Goal: Transaction & Acquisition: Purchase product/service

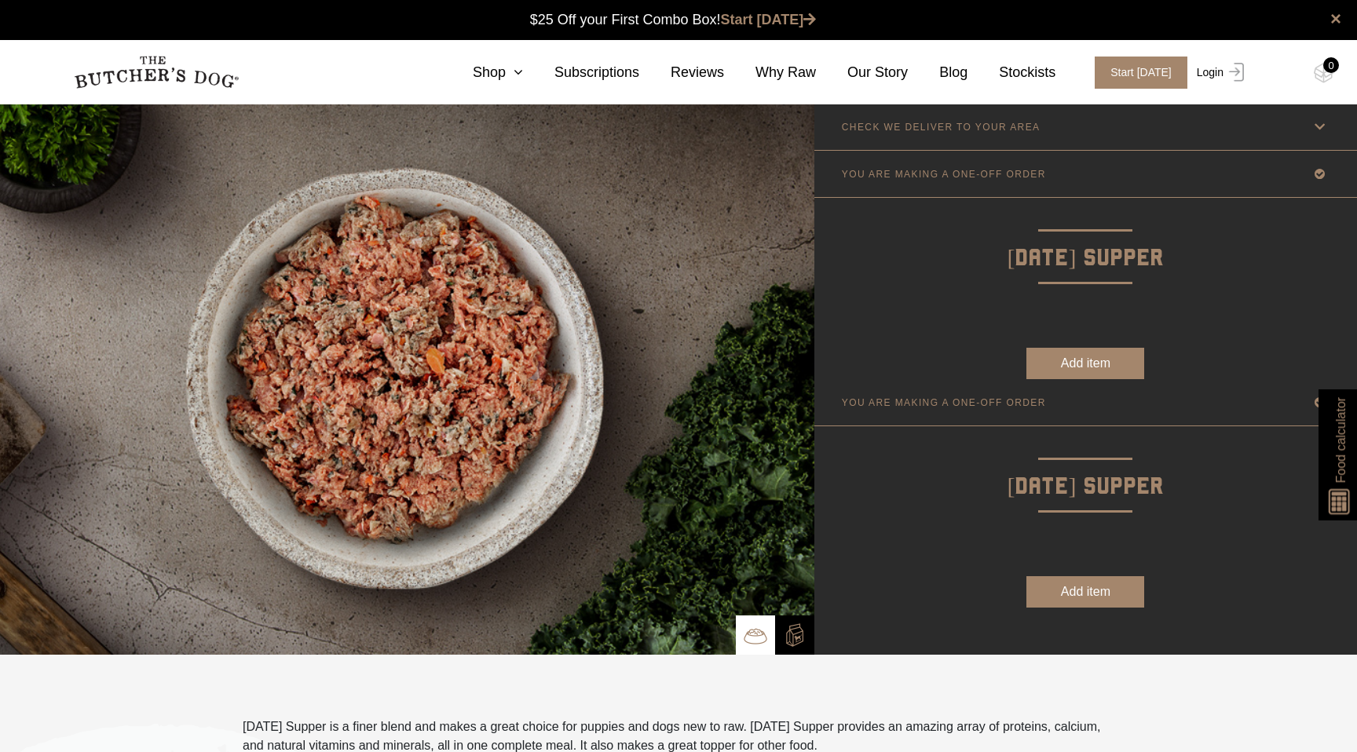
click at [1221, 77] on link "Login" at bounding box center [1218, 73] width 51 height 32
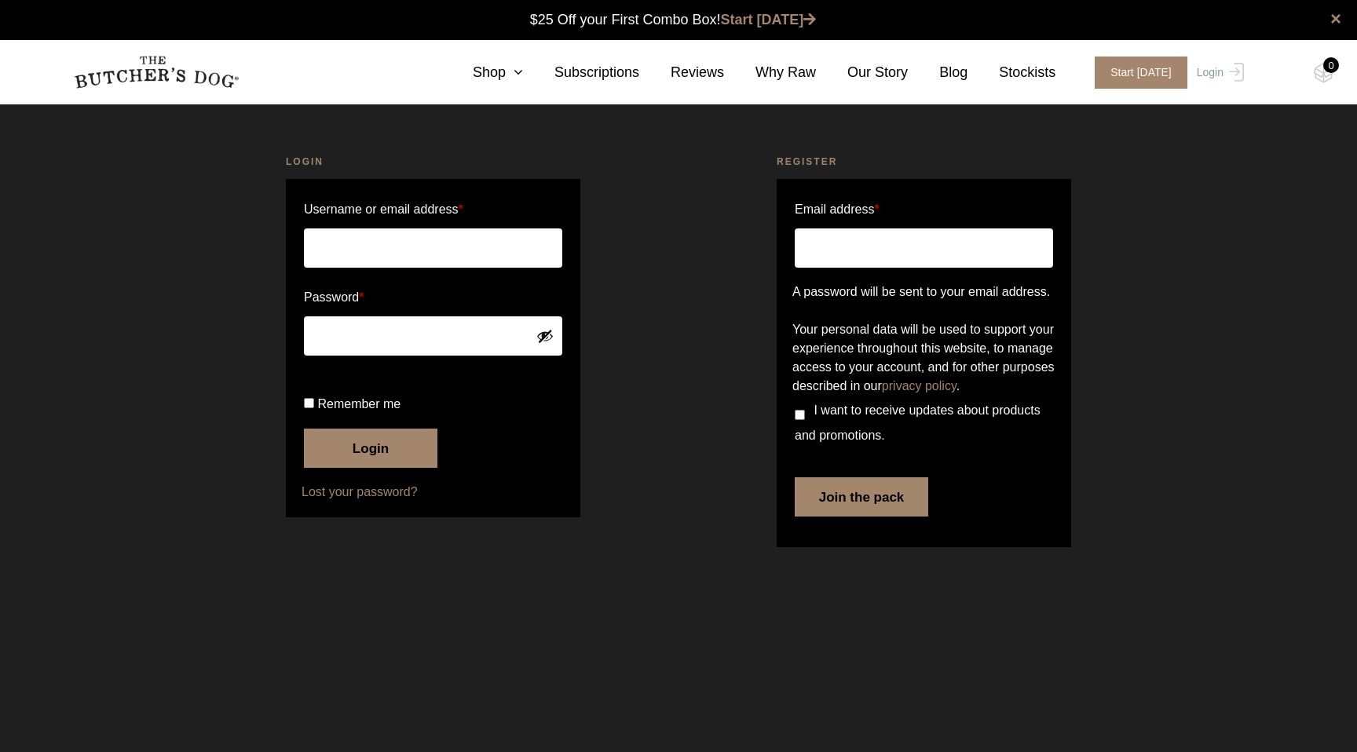
click at [436, 244] on input "Username or email address *" at bounding box center [433, 248] width 258 height 39
type input "michelle@whiziz.com"
click at [379, 468] on button "Login" at bounding box center [371, 448] width 134 height 39
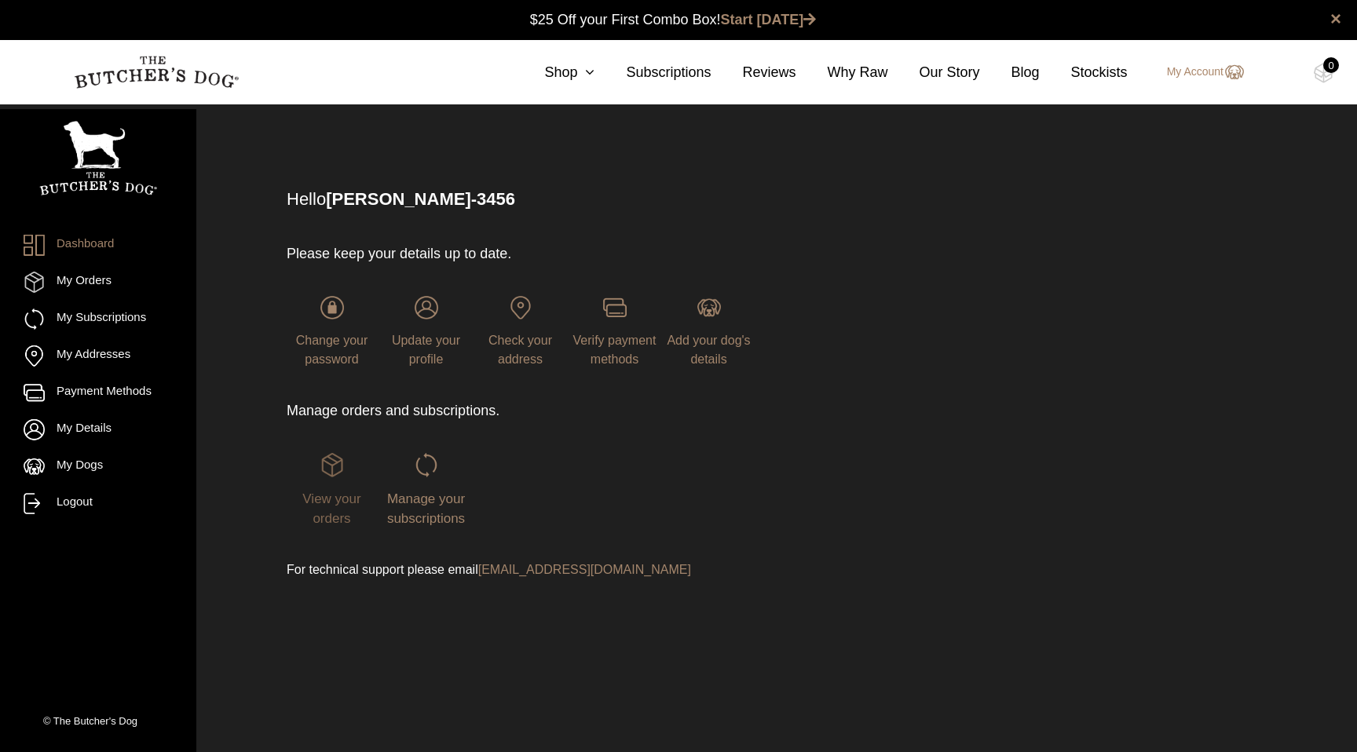
click at [320, 522] on span "View your orders" at bounding box center [331, 509] width 58 height 35
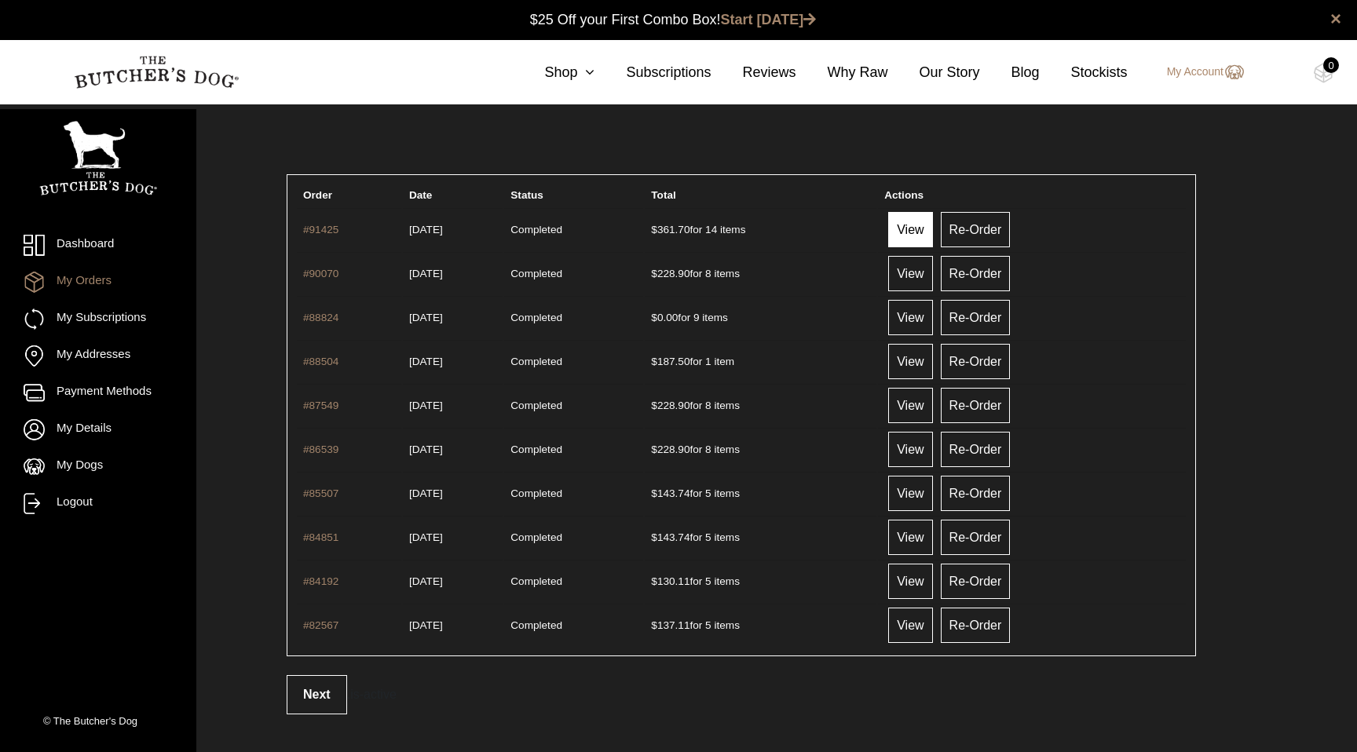
scroll to position [1, 0]
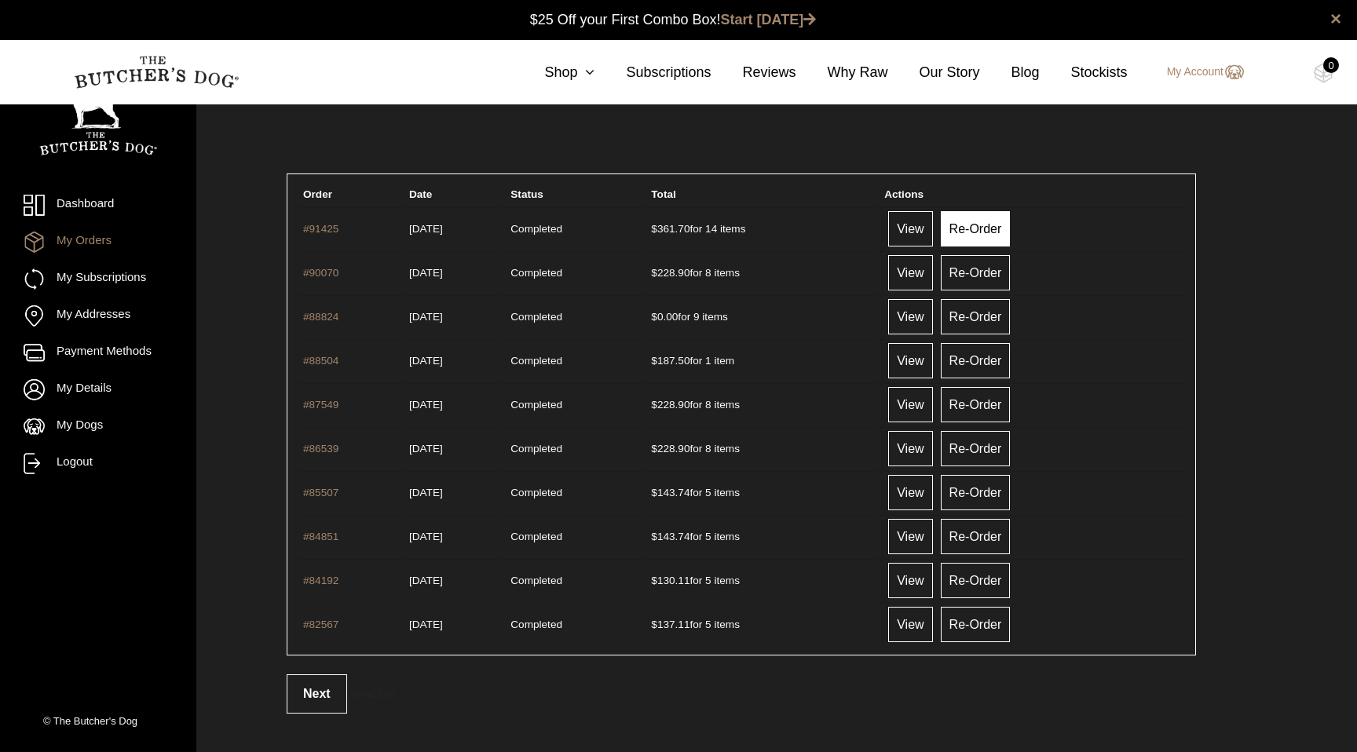
click at [1011, 231] on link "Re-Order" at bounding box center [976, 228] width 70 height 35
click at [932, 233] on link "View" at bounding box center [910, 228] width 44 height 35
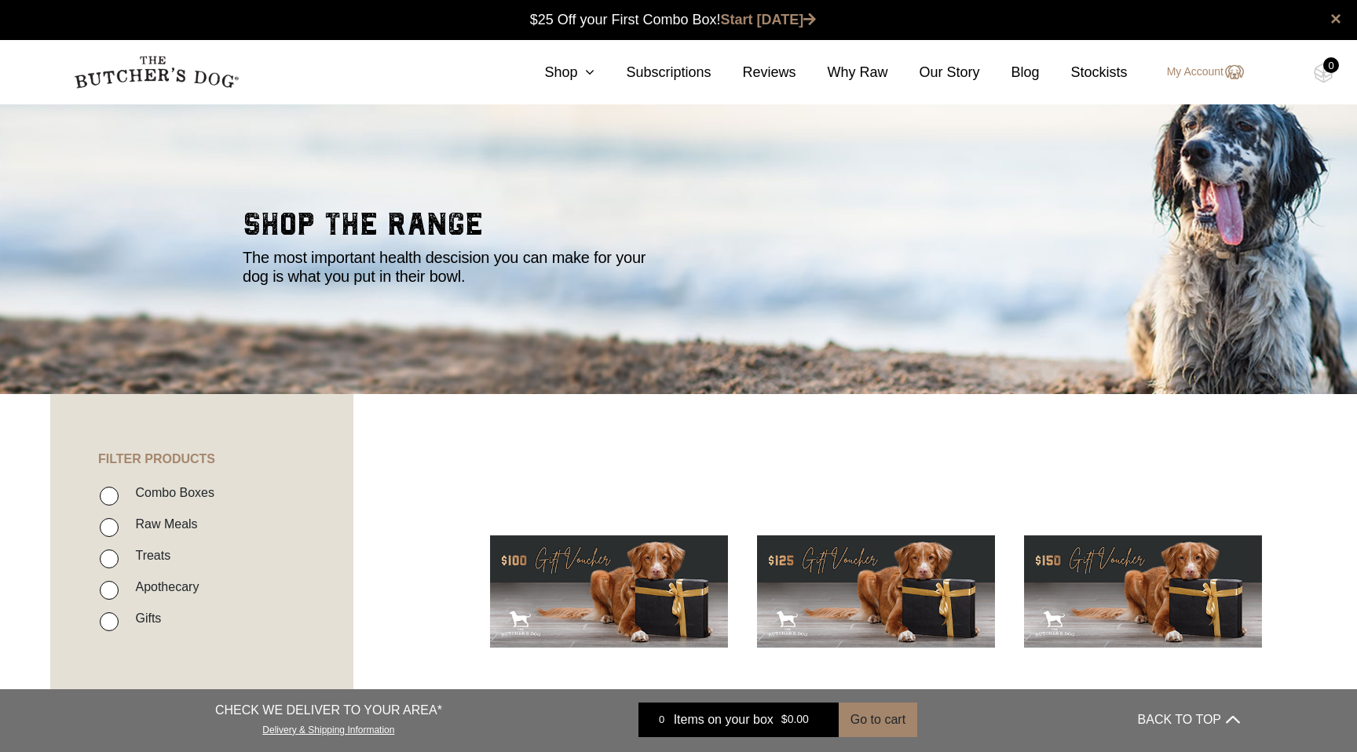
scroll to position [1, 0]
click at [572, 69] on link "Shop" at bounding box center [554, 72] width 82 height 21
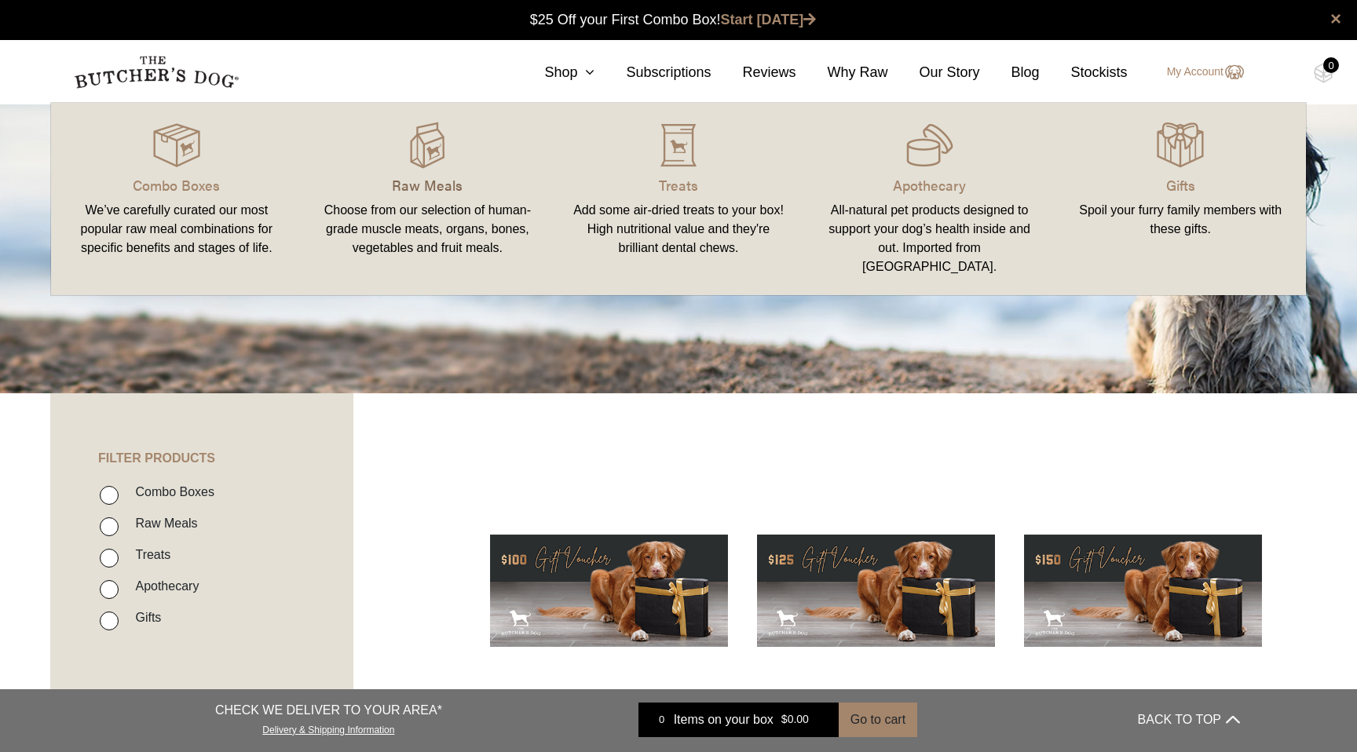
click at [439, 187] on p "Raw Meals" at bounding box center [428, 184] width 214 height 21
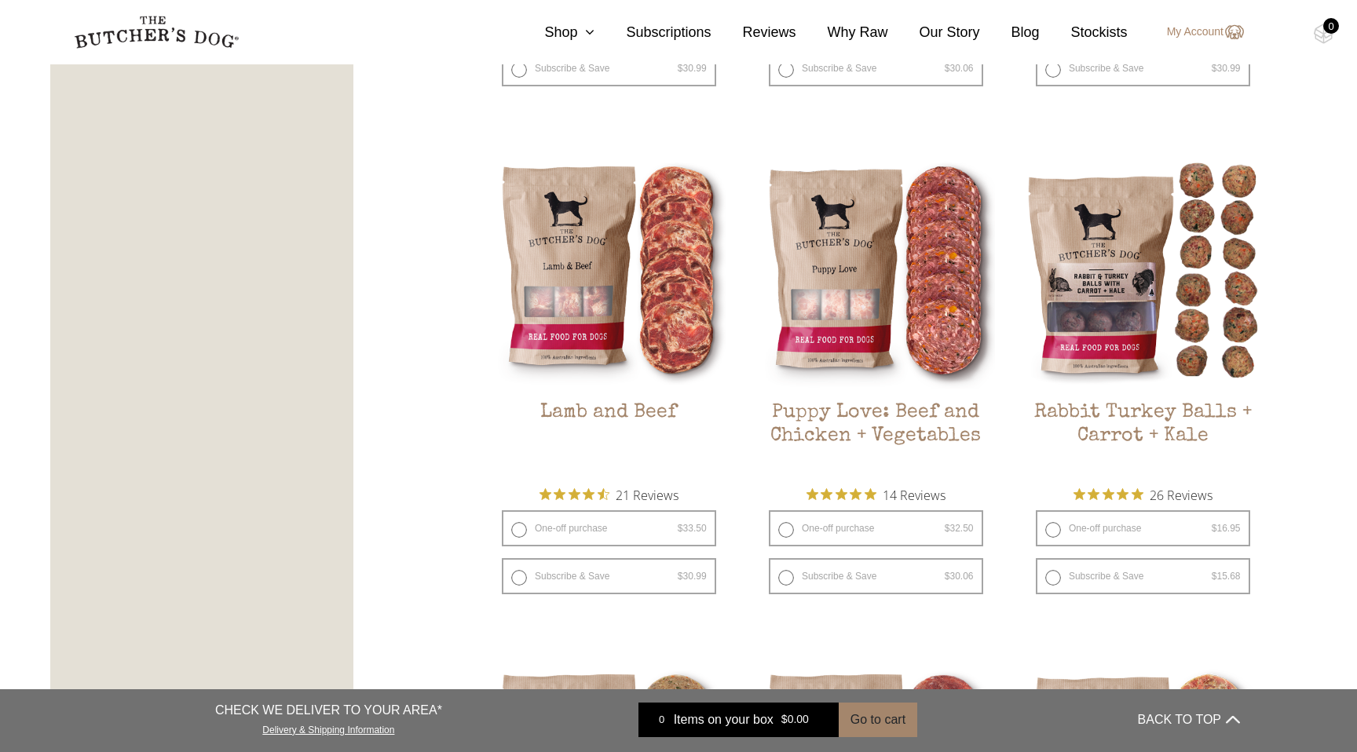
scroll to position [1339, 0]
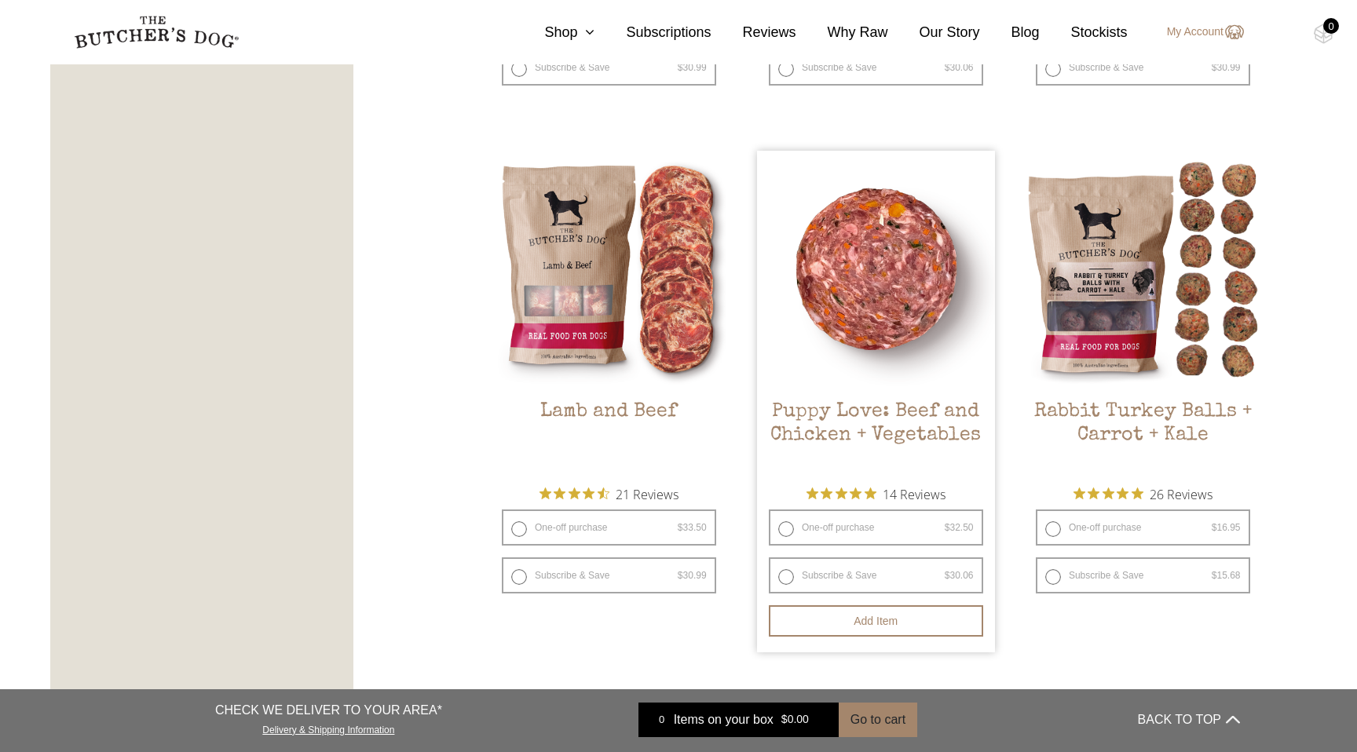
click at [842, 533] on label "One-off purchase $ 32.50 — or subscribe and save 7.5%" at bounding box center [876, 528] width 214 height 36
radio input "true"
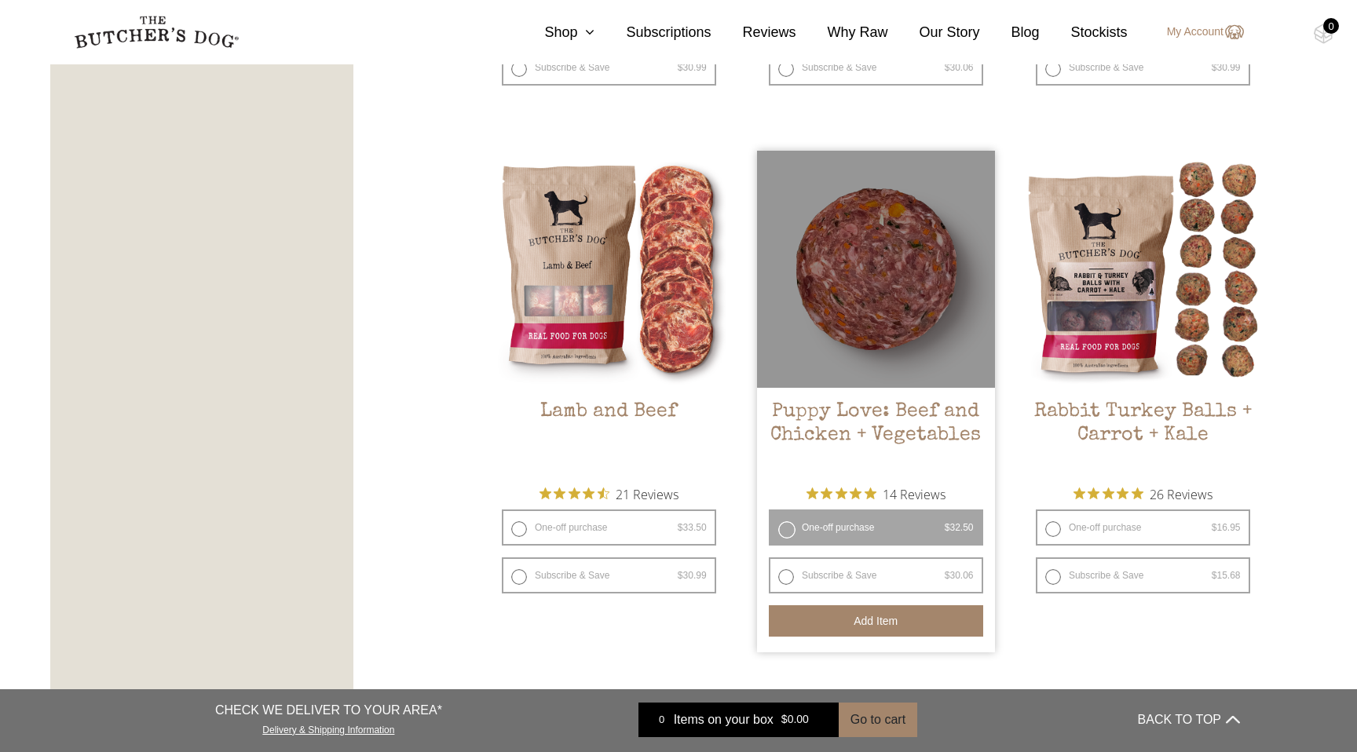
click at [844, 627] on button "Add item" at bounding box center [876, 620] width 214 height 31
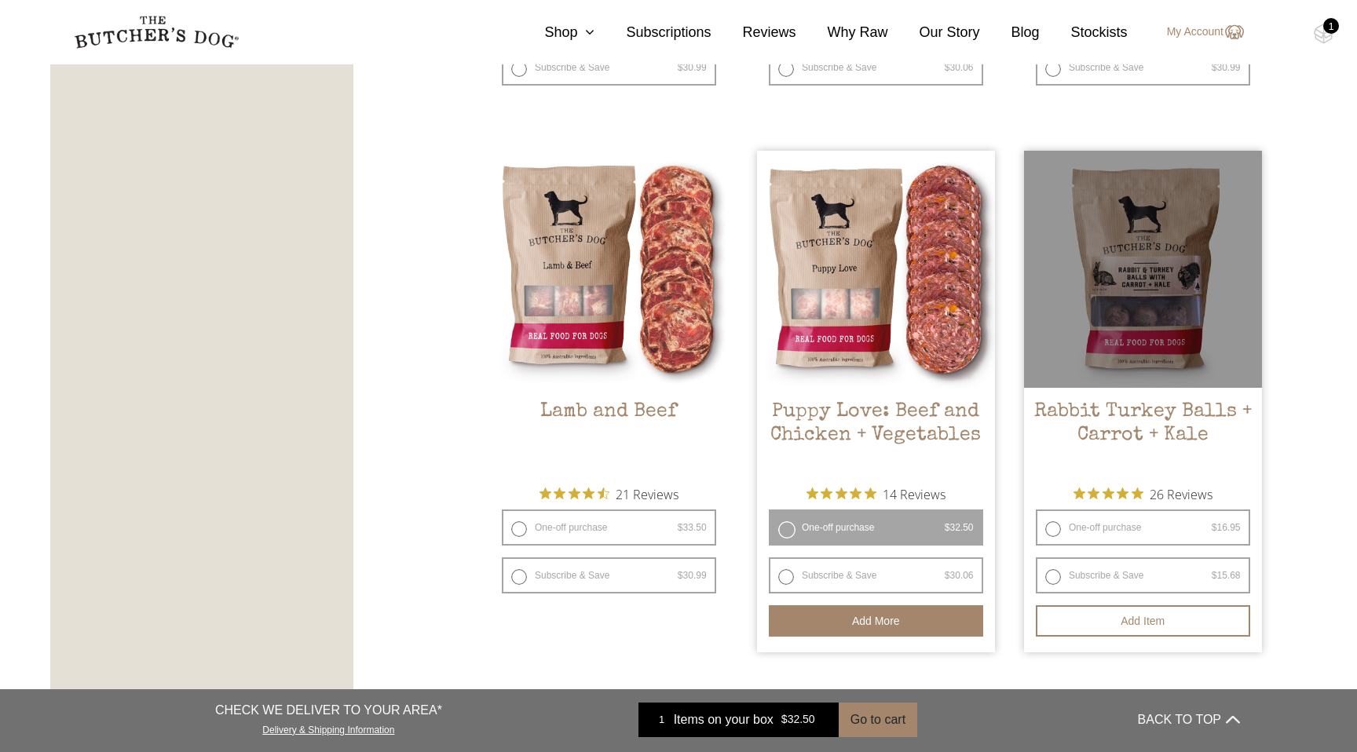
click at [1121, 531] on label "One-off purchase $ 16.95 — or subscribe and save 7.5%" at bounding box center [1143, 528] width 214 height 36
radio input "true"
radio input "false"
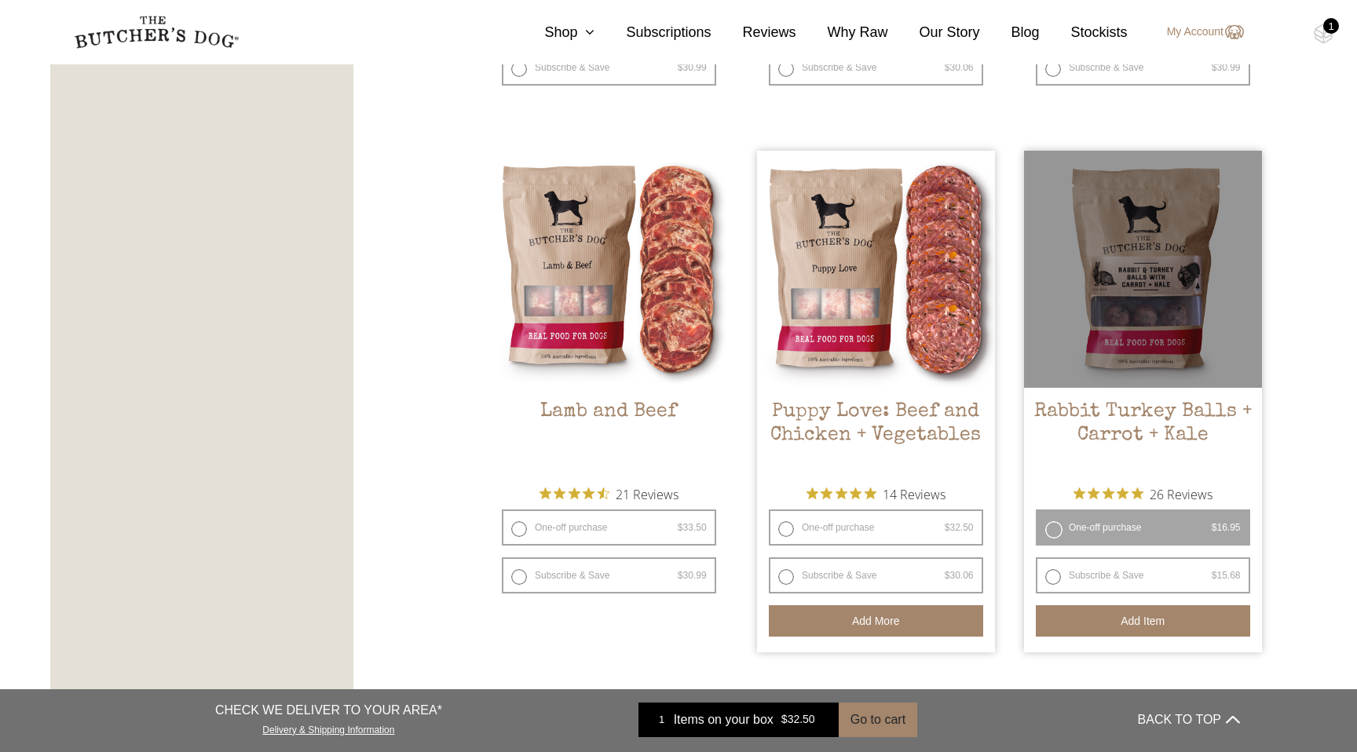
click at [1131, 620] on button "Add item" at bounding box center [1143, 620] width 214 height 31
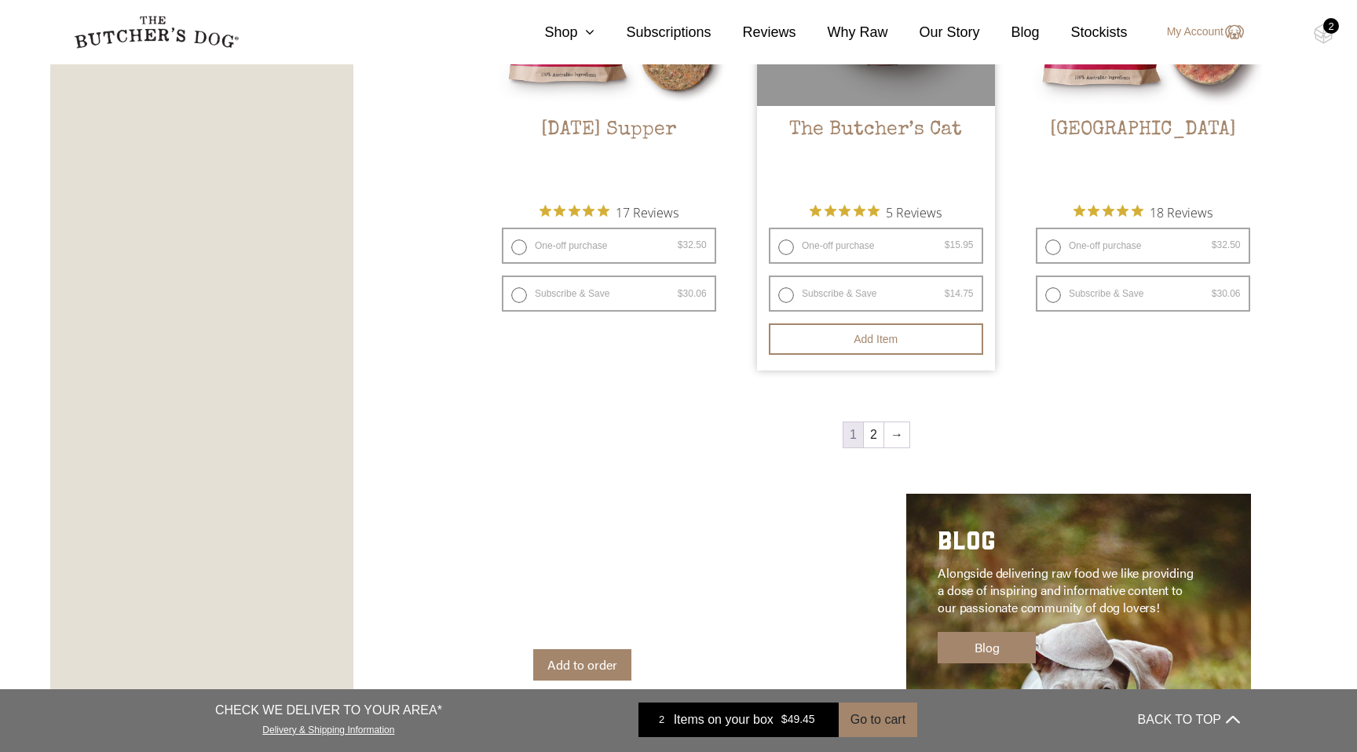
scroll to position [2165, 0]
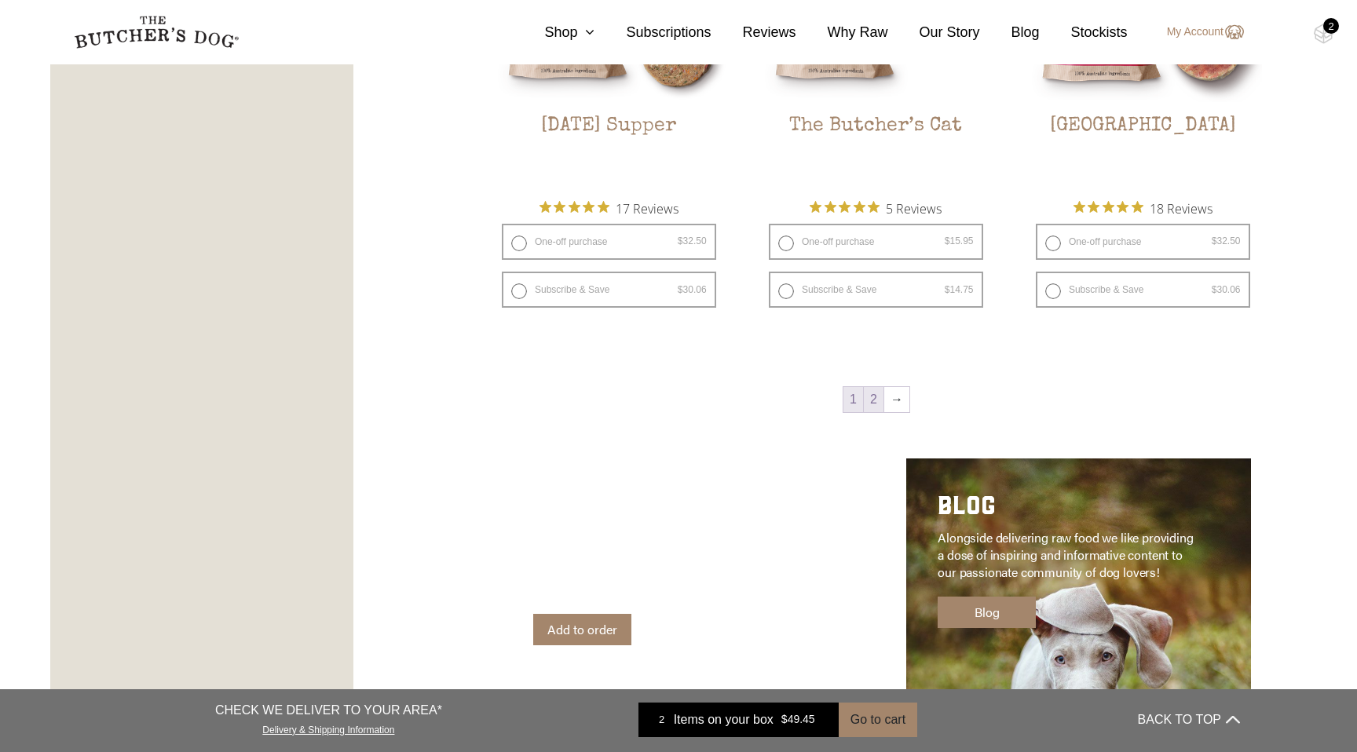
click at [872, 400] on link "2" at bounding box center [874, 399] width 20 height 25
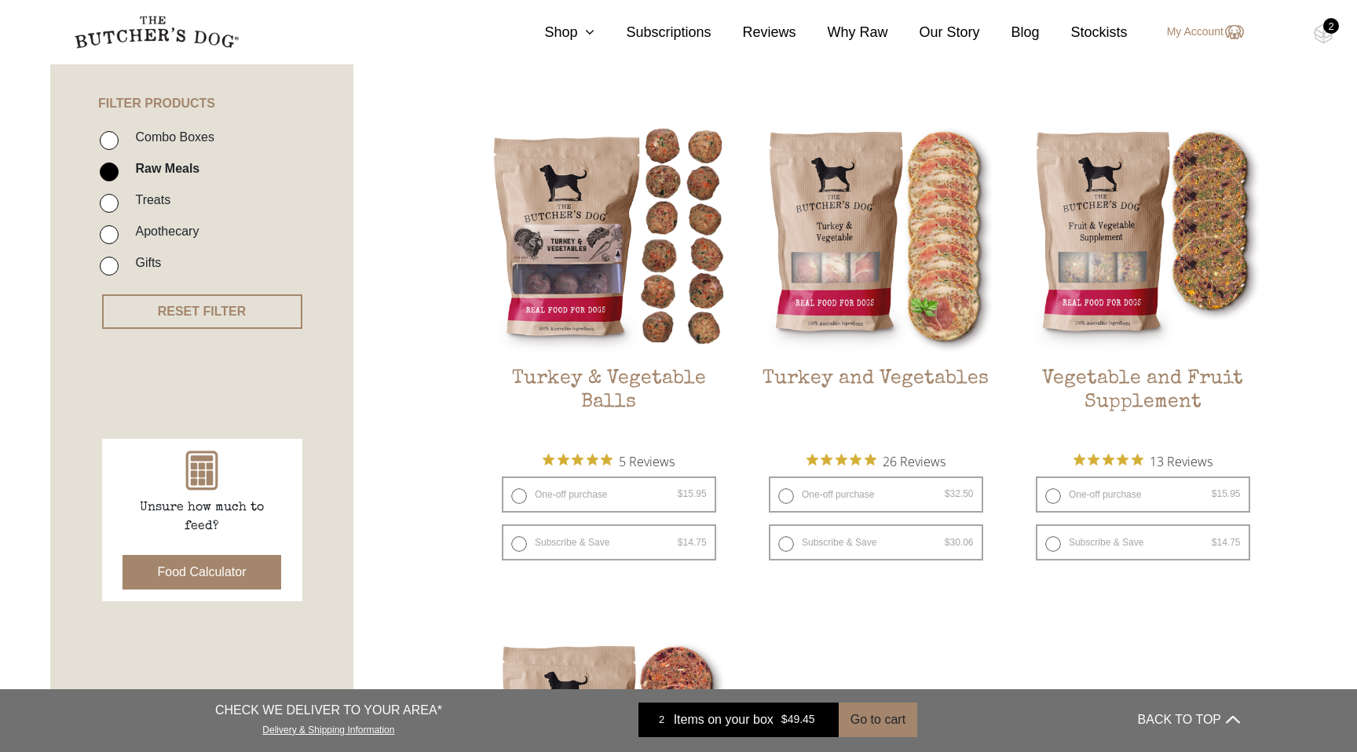
scroll to position [355, 0]
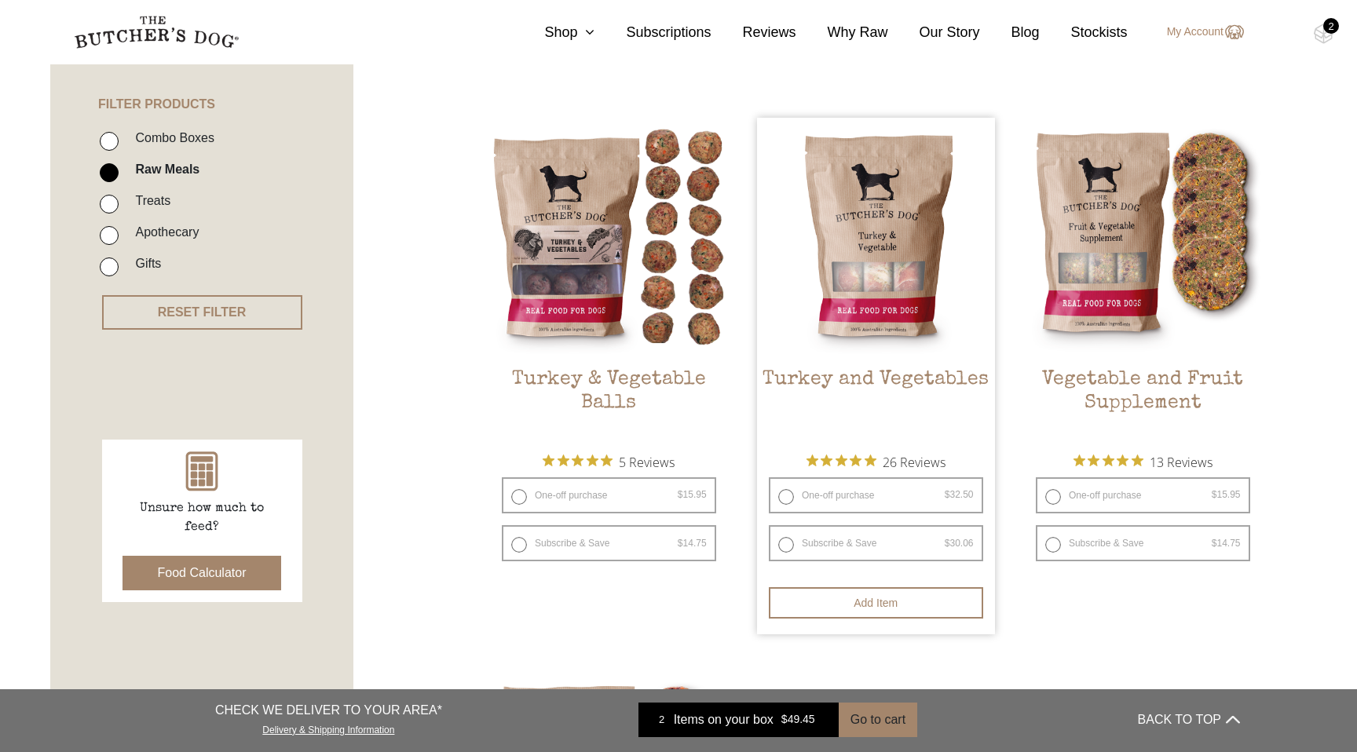
click at [909, 490] on label "One-off purchase $ 32.50 — or subscribe and save 7.5%" at bounding box center [876, 495] width 214 height 36
radio input "true"
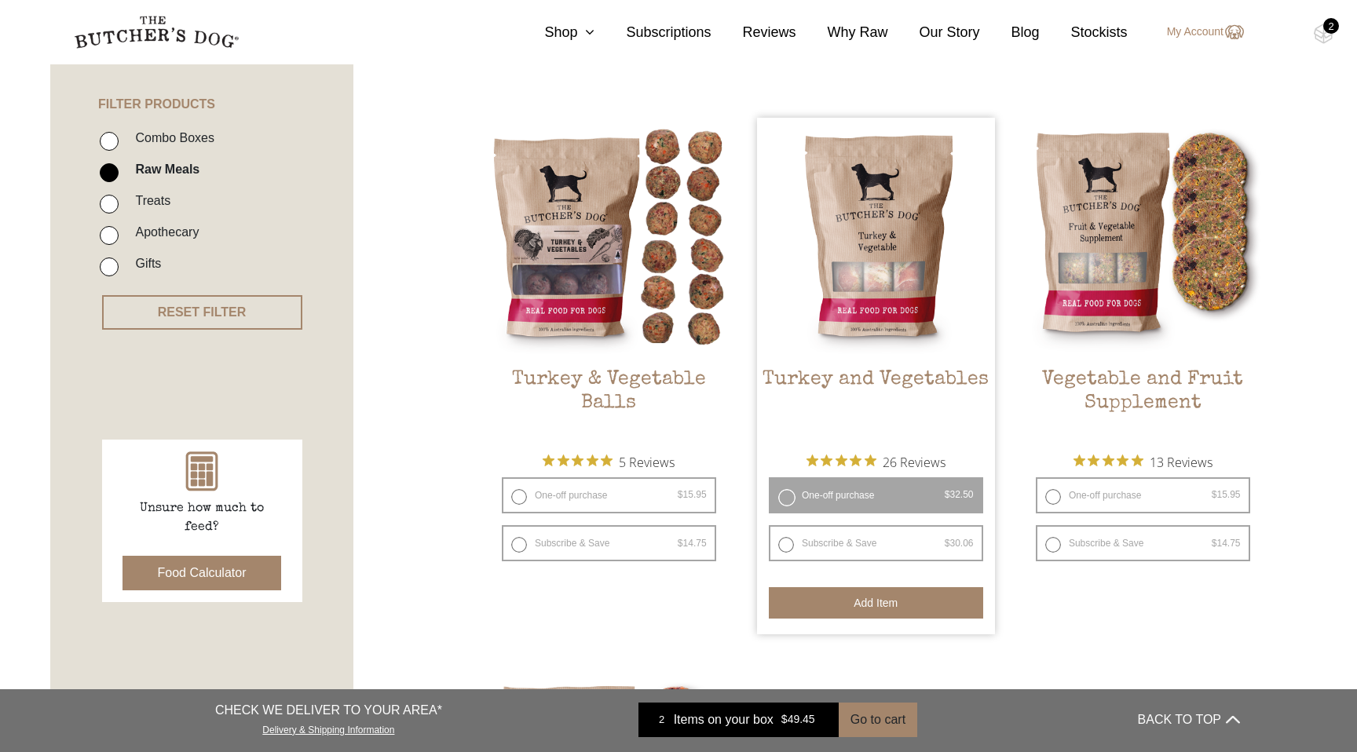
click at [917, 605] on button "Add item" at bounding box center [876, 602] width 214 height 31
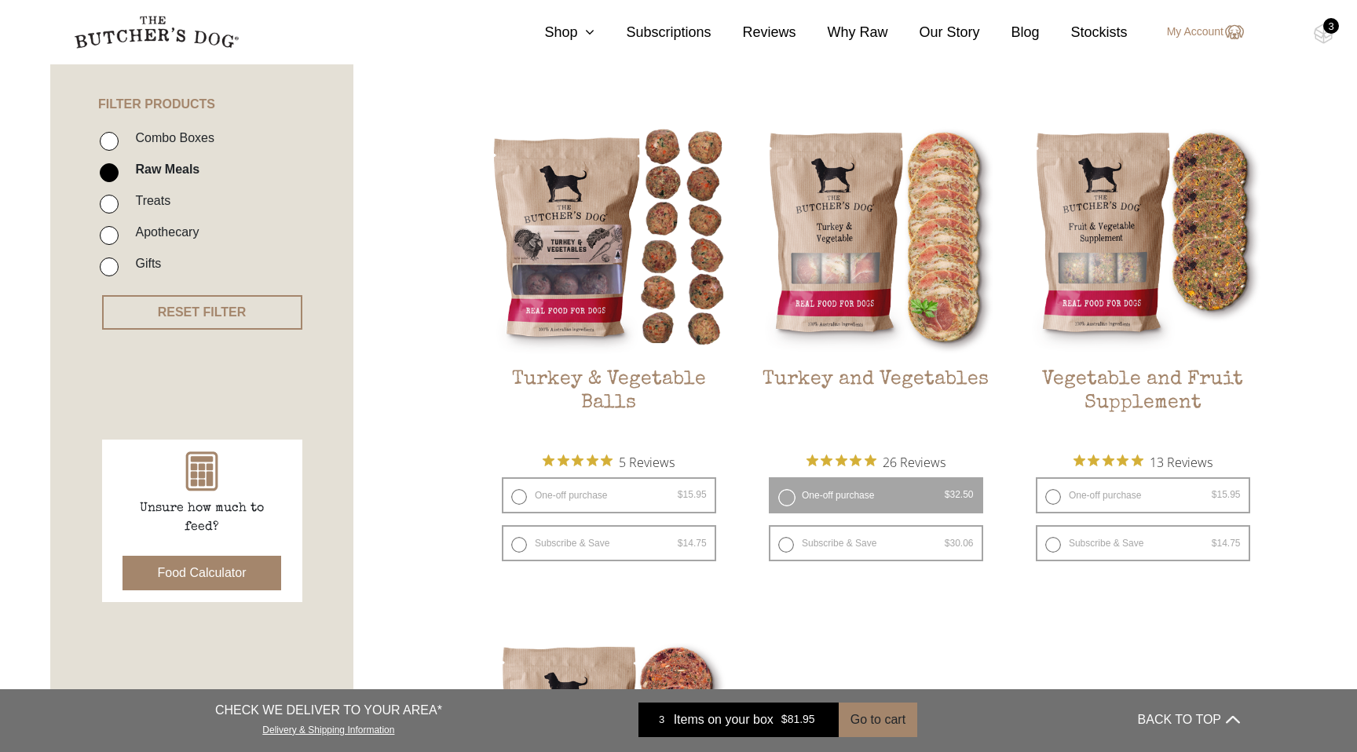
click at [1331, 31] on div "3" at bounding box center [1331, 26] width 16 height 16
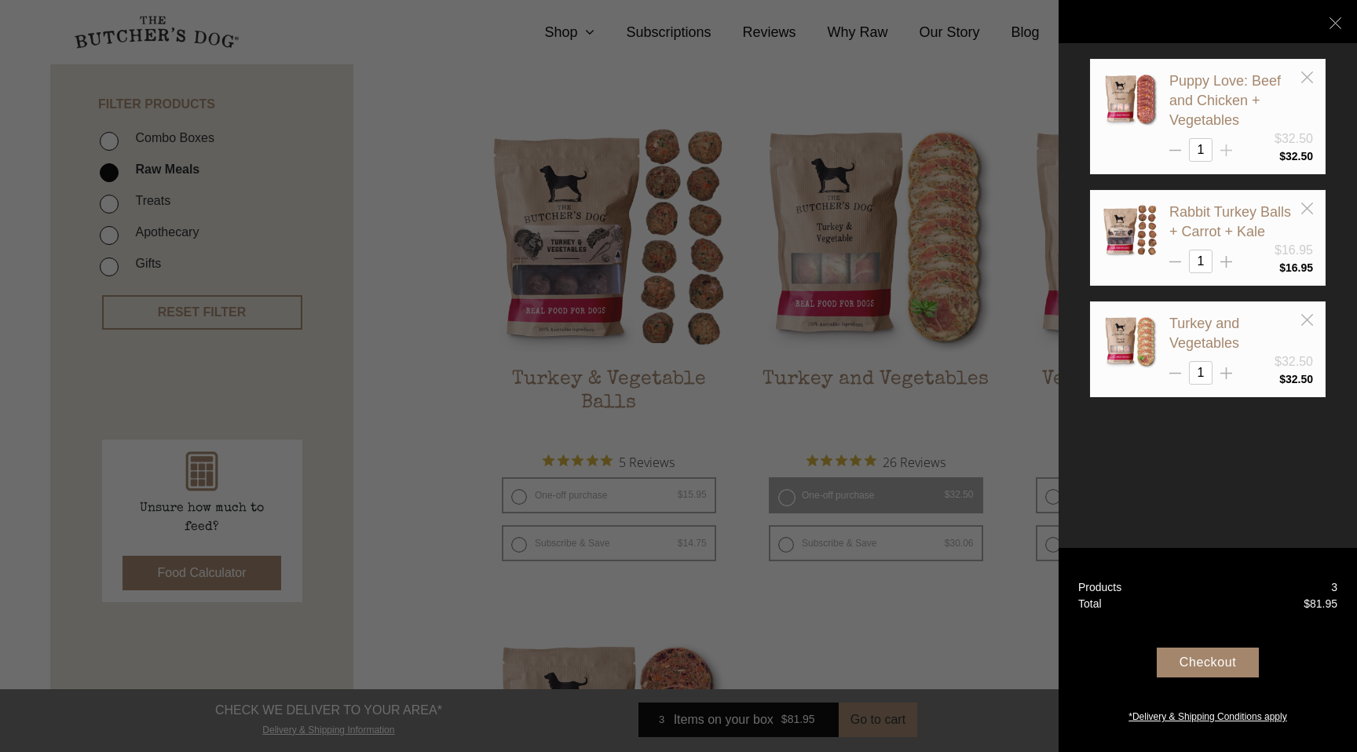
click at [1227, 149] on line at bounding box center [1227, 150] width 0 height 12
type input "4"
click at [1228, 260] on icon at bounding box center [1226, 262] width 12 height 12
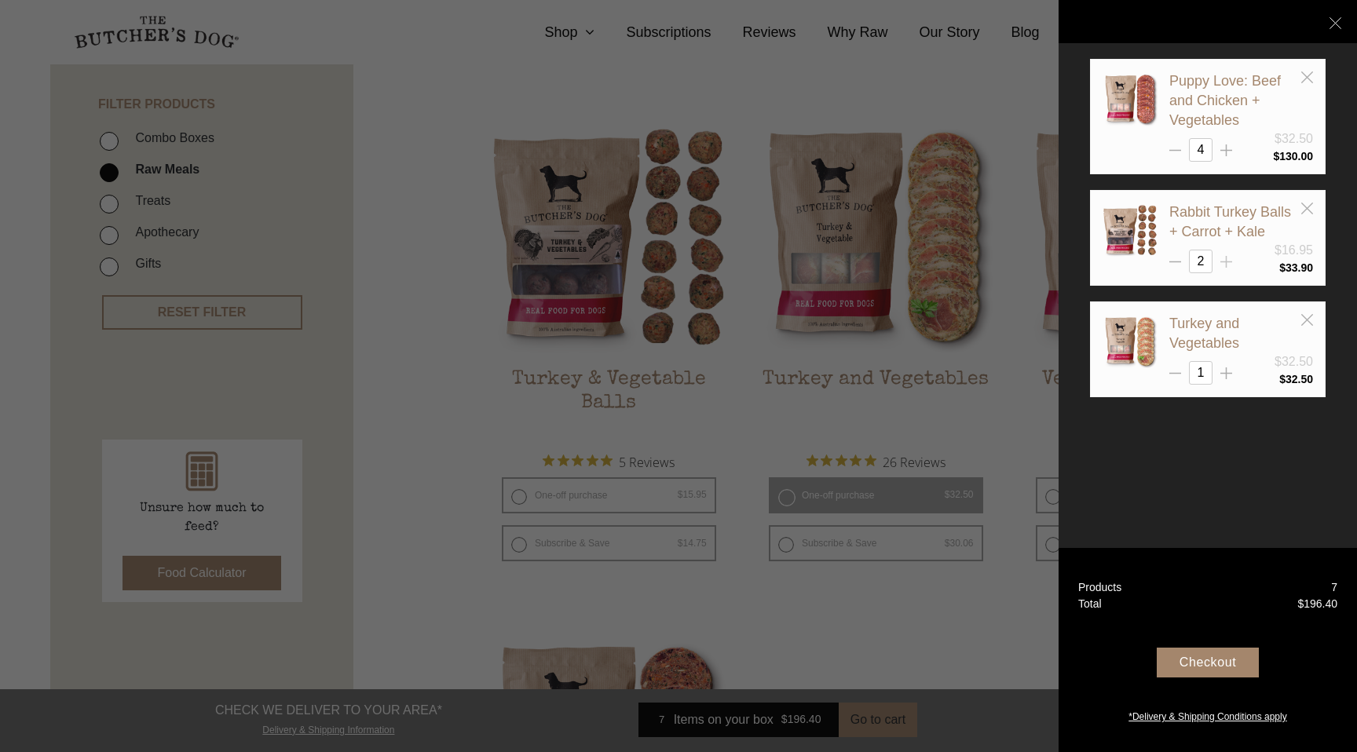
click at [1228, 260] on icon at bounding box center [1226, 262] width 12 height 12
type input "4"
click at [1223, 374] on icon at bounding box center [1226, 374] width 12 height 12
click at [1227, 372] on line at bounding box center [1227, 374] width 0 height 12
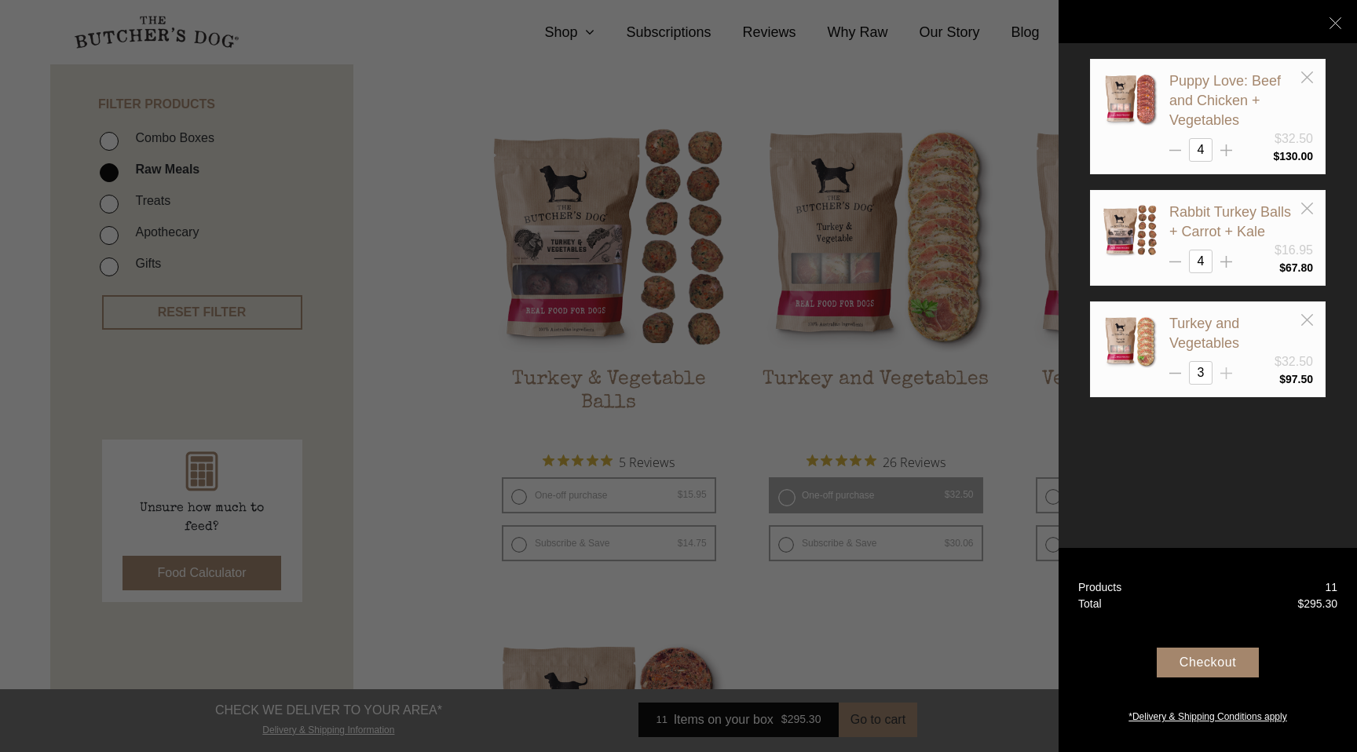
click at [1227, 372] on line at bounding box center [1227, 374] width 0 height 12
type input "4"
click at [1209, 661] on div "Checkout" at bounding box center [1208, 663] width 102 height 30
